Goal: Information Seeking & Learning: Learn about a topic

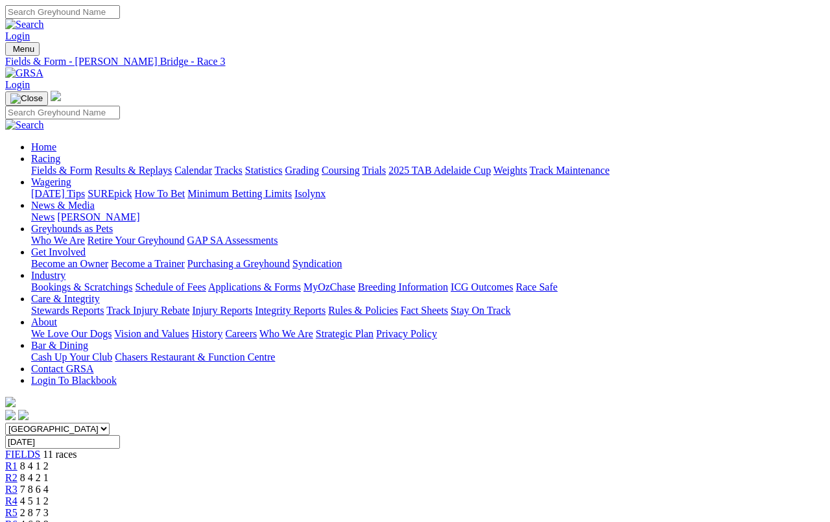
scroll to position [873, 0]
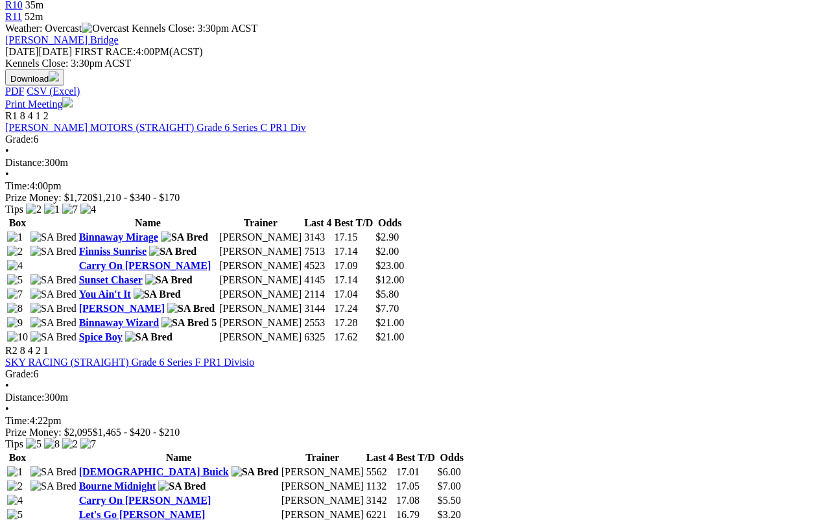
scroll to position [567, 0]
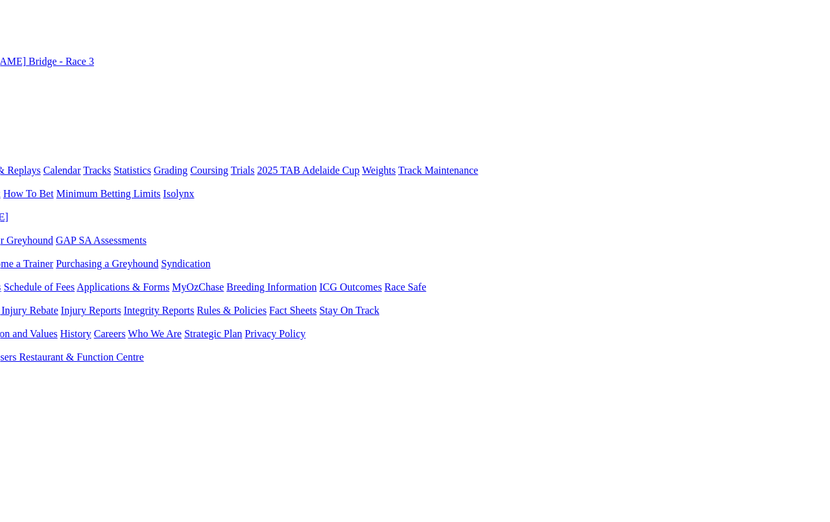
scroll to position [0, 131]
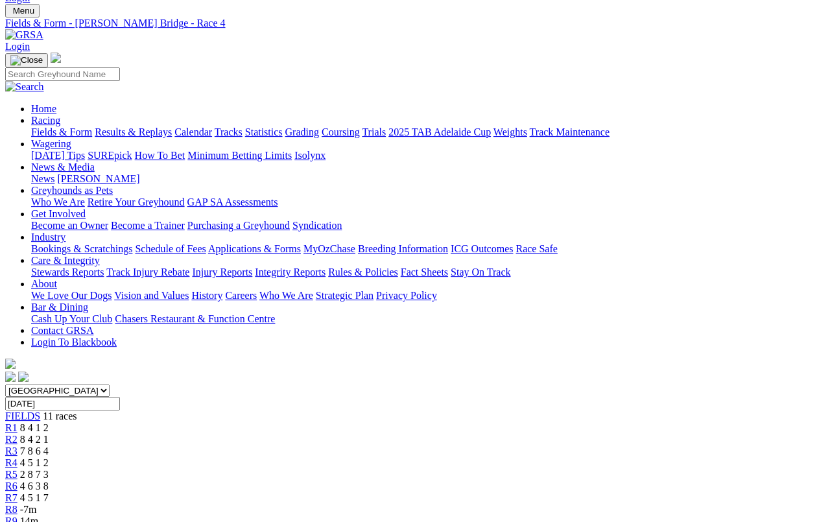
scroll to position [36, 0]
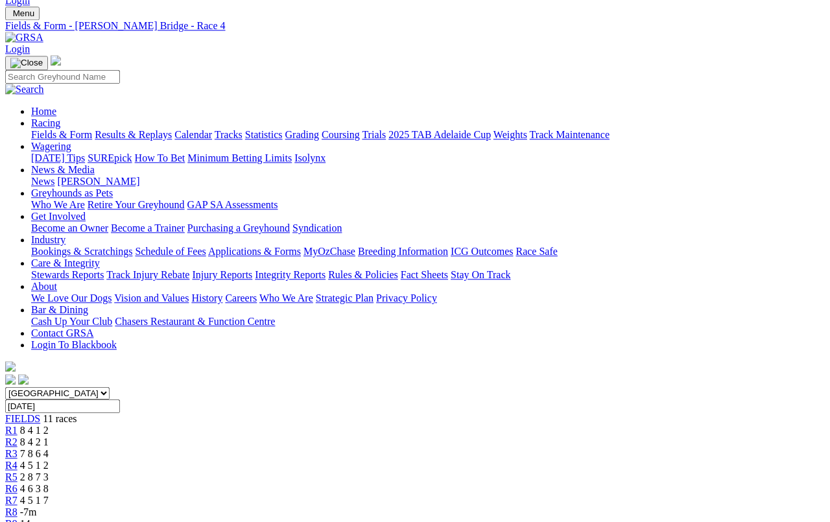
click at [18, 471] on link "R5" at bounding box center [11, 476] width 12 height 11
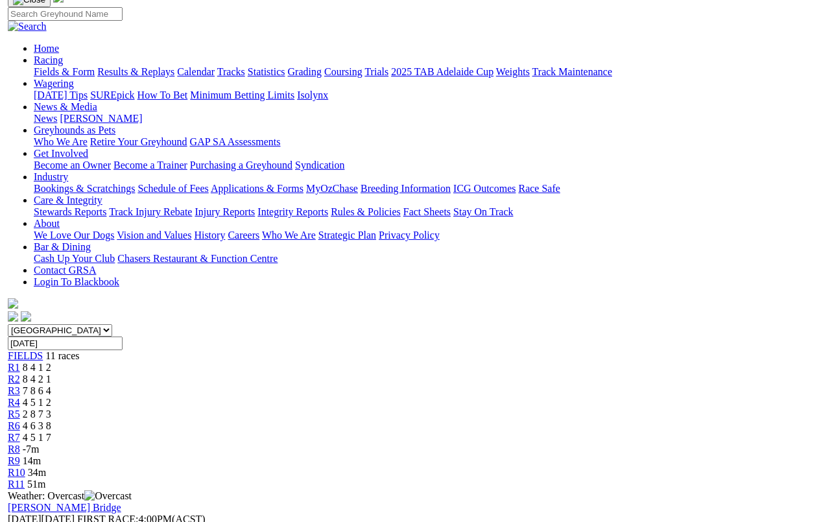
scroll to position [94, 7]
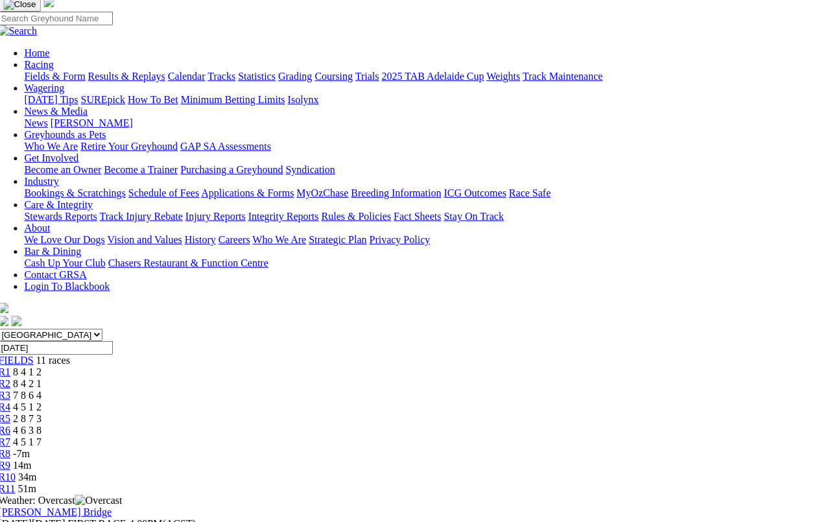
click at [41, 425] on span "4 6 3 8" at bounding box center [27, 430] width 29 height 11
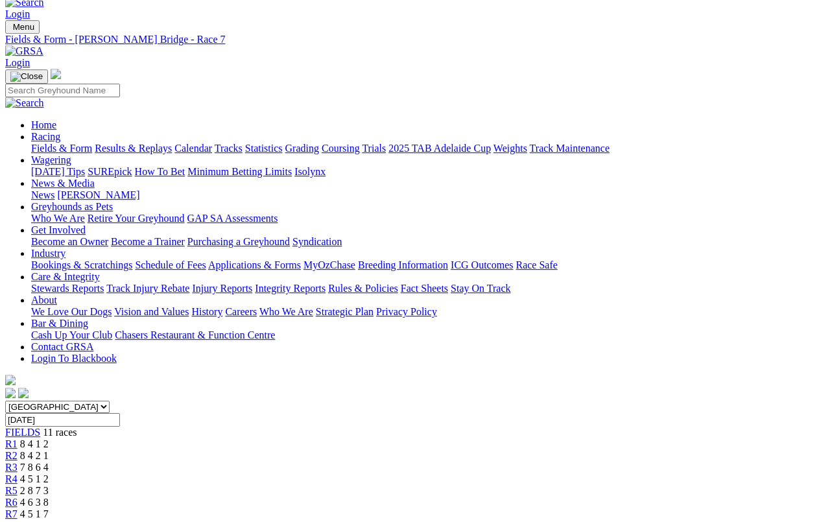
scroll to position [21, 0]
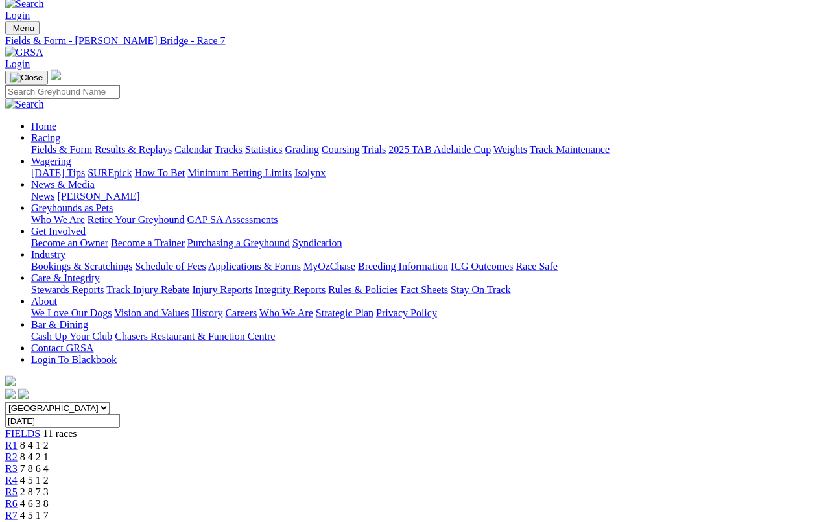
click at [49, 440] on span "8 4 1 2" at bounding box center [34, 445] width 29 height 11
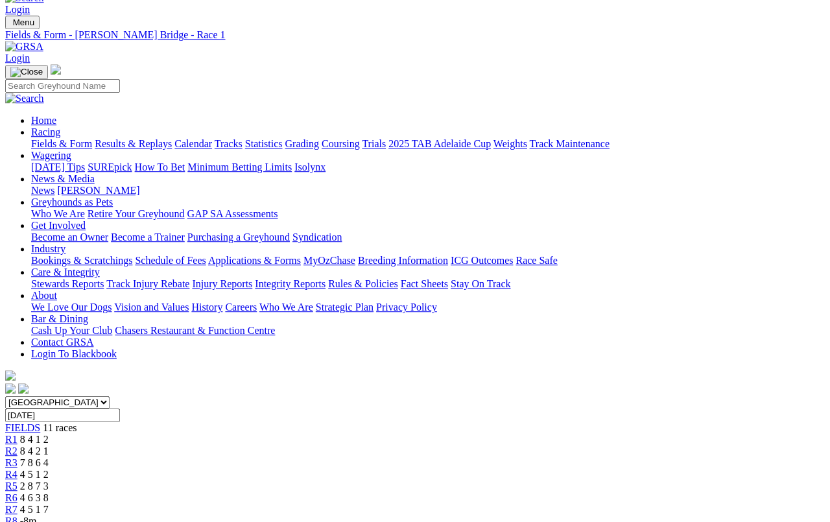
scroll to position [26, 0]
click at [18, 446] on link "R2" at bounding box center [11, 451] width 12 height 11
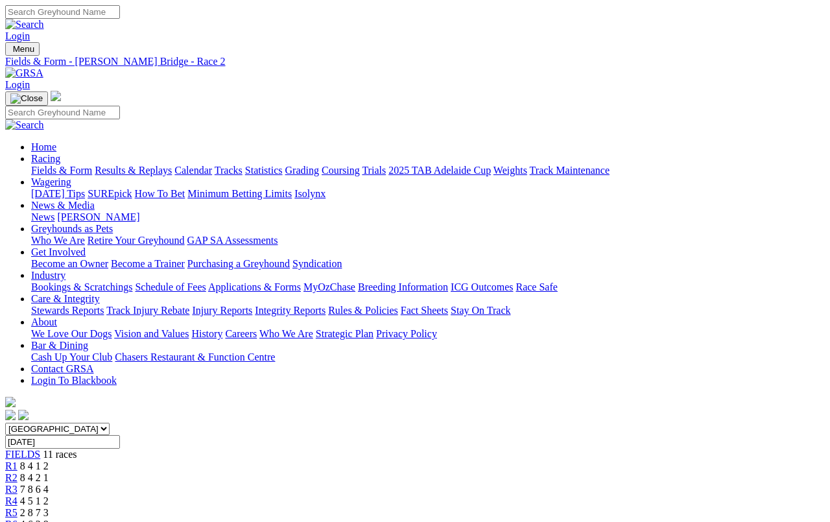
click at [45, 165] on link "Fields & Form" at bounding box center [61, 170] width 61 height 11
